Goal: Check status: Check status

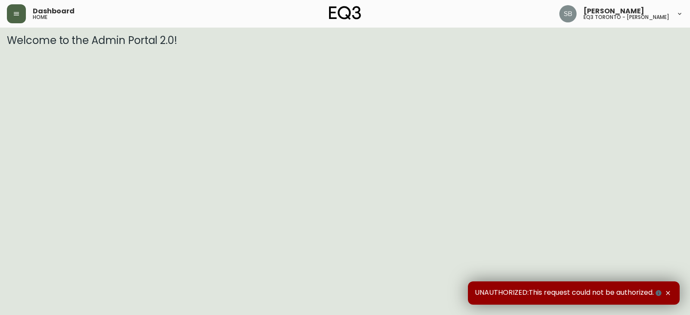
click at [21, 13] on button "button" at bounding box center [16, 13] width 19 height 19
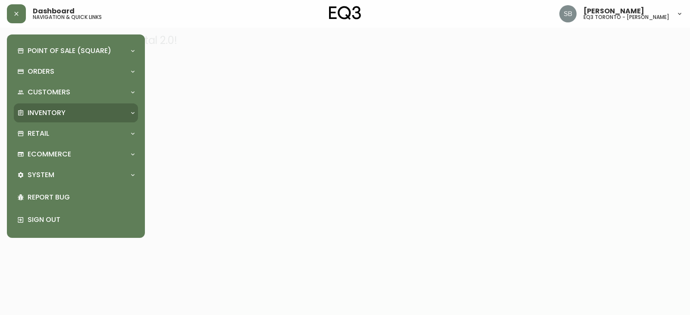
click at [58, 111] on p "Inventory" at bounding box center [47, 112] width 38 height 9
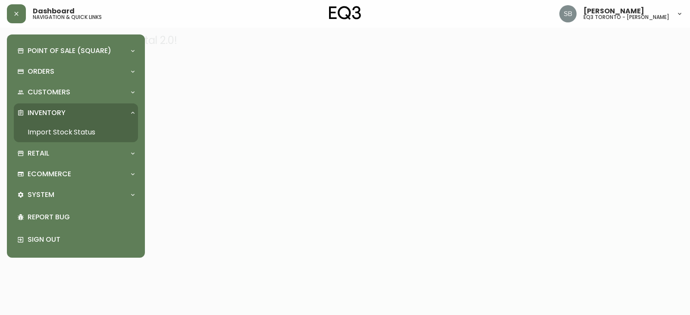
click at [89, 132] on link "Import Stock Status" at bounding box center [76, 133] width 124 height 20
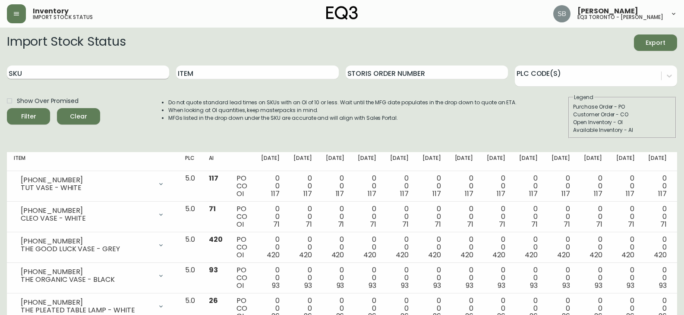
click at [76, 70] on input "SKU" at bounding box center [88, 73] width 162 height 14
paste input "[PHONE_NUMBER]"
click at [7, 108] on button "Filter" at bounding box center [28, 116] width 43 height 16
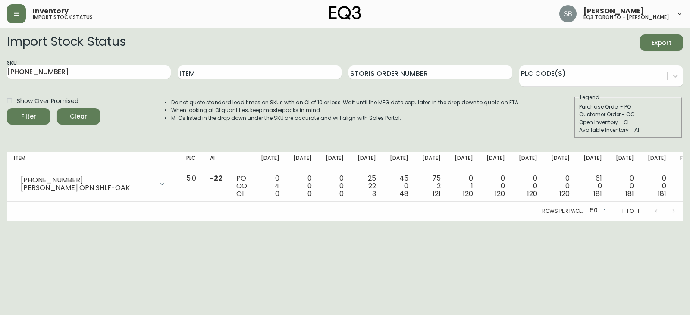
click at [77, 221] on html "Inventory import stock status [PERSON_NAME] eq3 toronto - [PERSON_NAME] Import …" at bounding box center [345, 110] width 690 height 221
drag, startPoint x: 91, startPoint y: 72, endPoint x: 0, endPoint y: 0, distance: 115.5
click at [0, 25] on div "Inventory import stock status [PERSON_NAME] eq3 toronto - [PERSON_NAME] Import …" at bounding box center [345, 110] width 690 height 221
paste input "0"
type input "[PHONE_NUMBER]"
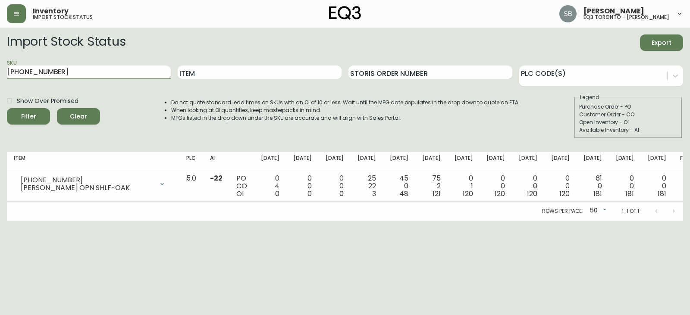
click at [7, 108] on button "Filter" at bounding box center [28, 116] width 43 height 16
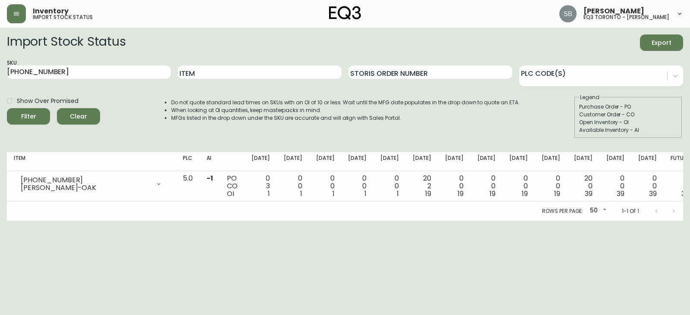
click at [689, 221] on html "Inventory import stock status [PERSON_NAME] eq3 toronto - [PERSON_NAME] Import …" at bounding box center [345, 110] width 690 height 221
